Goal: Information Seeking & Learning: Learn about a topic

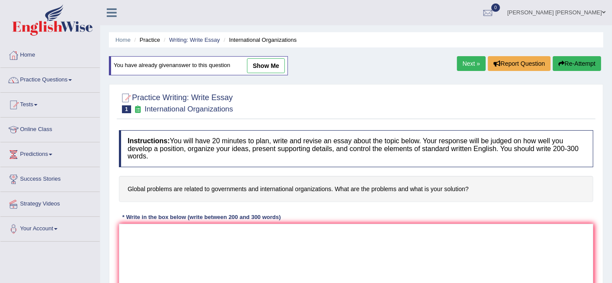
click at [262, 64] on link "show me" at bounding box center [266, 65] width 38 height 15
type textarea "The increasing influence of global problems on our lives has ignited numerous d…"
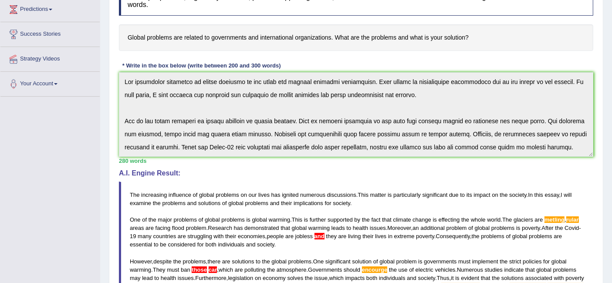
scroll to position [338, 0]
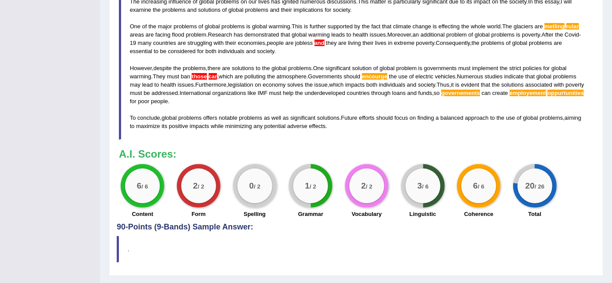
click at [437, 179] on div "3 / 6" at bounding box center [422, 185] width 35 height 35
click at [322, 175] on div "1 / 2" at bounding box center [310, 185] width 35 height 35
click at [255, 188] on small "/ 2" at bounding box center [256, 186] width 7 height 7
click at [186, 196] on div "2 / 2" at bounding box center [198, 185] width 35 height 35
drag, startPoint x: 186, startPoint y: 196, endPoint x: 494, endPoint y: 196, distance: 307.4
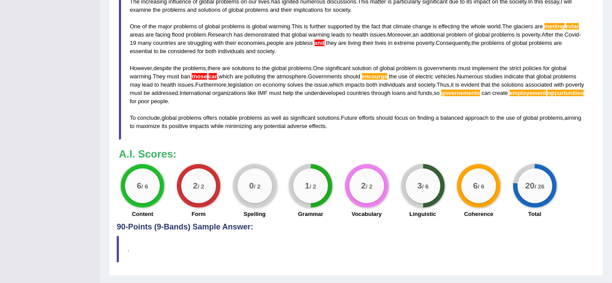
click at [492, 196] on div "6 / 6 Content 2 / 2 Form 0 / 2 Spelling 1 / 2 Grammar 2 / 2 Vocabulary 3 / 6 Li…" at bounding box center [355, 192] width 483 height 56
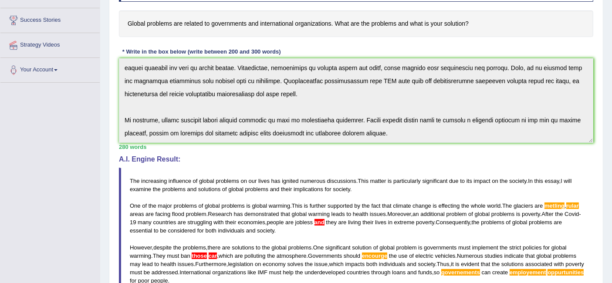
scroll to position [68, 0]
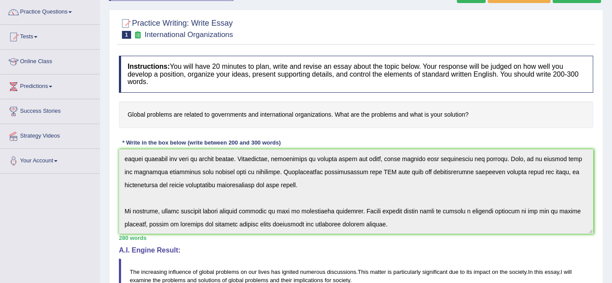
click at [592, 231] on div "Instructions: You will have 20 minutes to plan, write and revise an essay about…" at bounding box center [356, 272] width 478 height 442
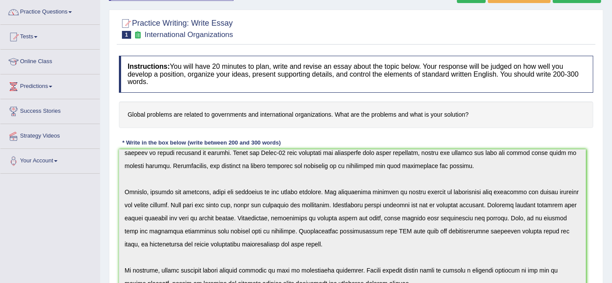
scroll to position [55, 0]
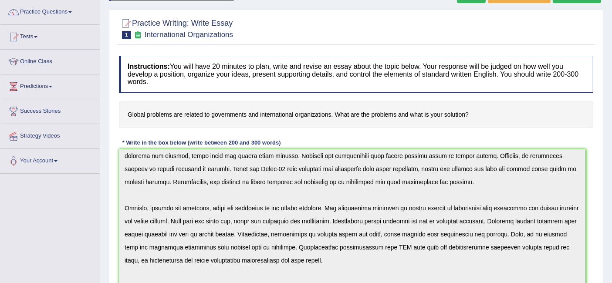
drag, startPoint x: 594, startPoint y: 230, endPoint x: 584, endPoint y: 306, distance: 76.4
click at [584, 215] on html "Toggle navigation Home Practice Questions Speaking Practice Read Aloud Repeat S…" at bounding box center [306, 73] width 612 height 283
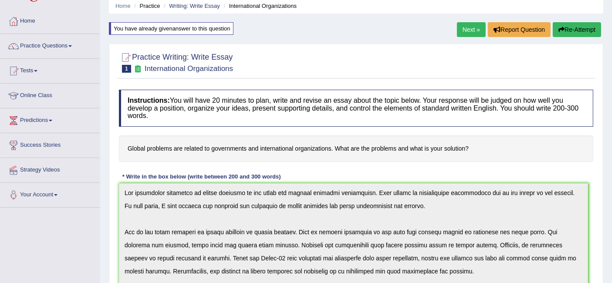
scroll to position [0, 0]
